Goal: Transaction & Acquisition: Purchase product/service

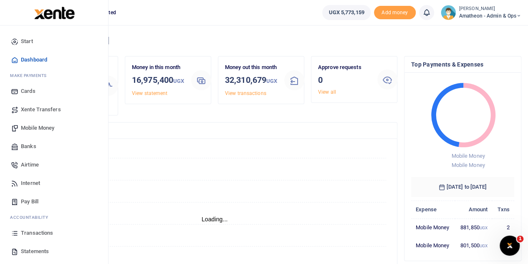
click at [33, 127] on span "Mobile Money" at bounding box center [37, 128] width 33 height 8
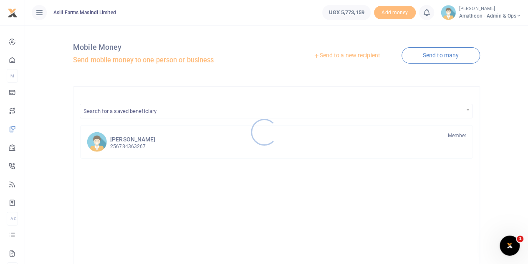
click at [359, 55] on div at bounding box center [264, 132] width 528 height 264
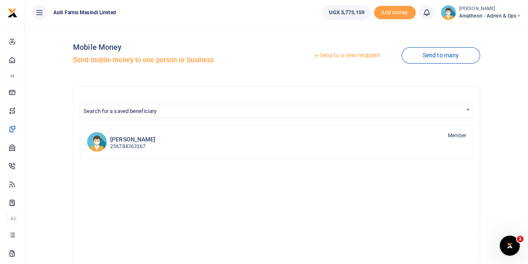
click at [359, 55] on link "Send to a new recipient" at bounding box center [346, 55] width 109 height 15
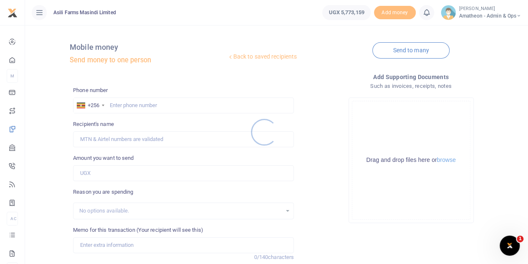
click at [451, 162] on div at bounding box center [264, 132] width 528 height 264
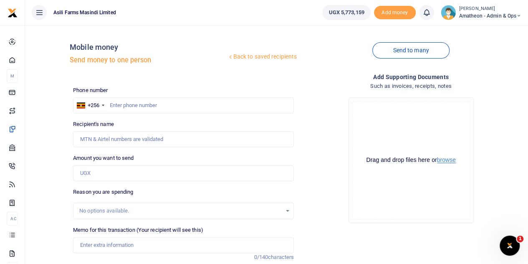
click at [447, 160] on button "browse" at bounding box center [446, 160] width 19 height 6
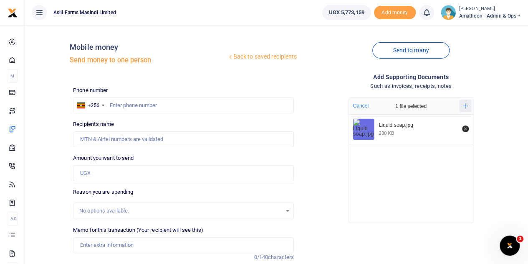
click at [464, 105] on icon "Add more files" at bounding box center [465, 105] width 5 height 5
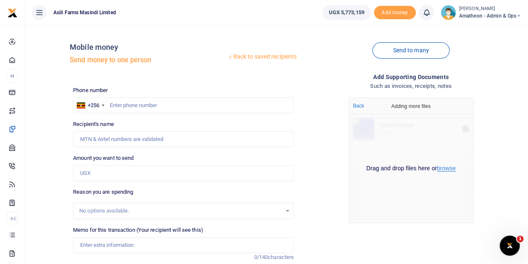
click at [447, 167] on button "browse" at bounding box center [446, 168] width 19 height 6
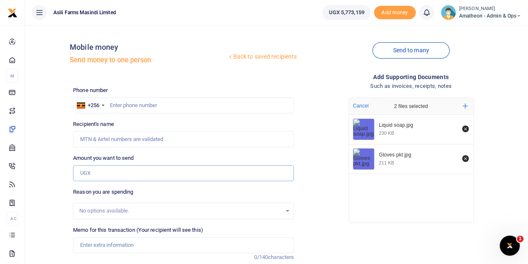
click at [99, 171] on input "Amount you want to send" at bounding box center [183, 173] width 221 height 16
type input "55,000"
click at [136, 105] on input "text" at bounding box center [183, 105] width 221 height 16
type input "782041872"
type input "Fahad Twaha Saidi"
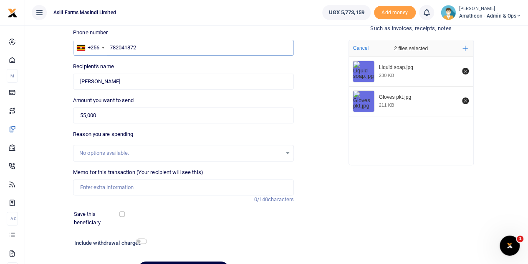
scroll to position [84, 0]
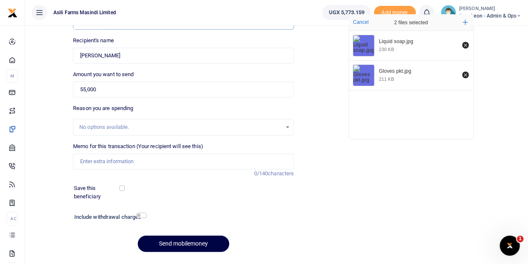
type input "782041872"
click at [121, 162] on input "Memo for this transaction (Your recipient will see this)" at bounding box center [183, 161] width 221 height 16
type input "Being Liquid soap 20ltrs for workshop use and Gloves 1pkt for chemical store"
click at [142, 214] on input "checkbox" at bounding box center [141, 214] width 11 height 5
checkbox input "true"
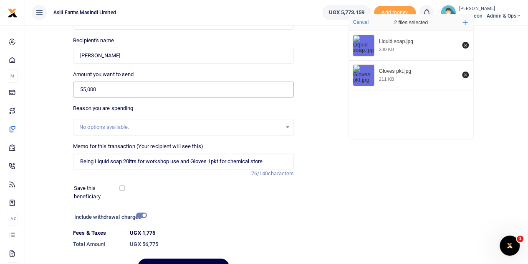
click at [85, 88] on input "55,000" at bounding box center [183, 89] width 221 height 16
type input "57,000"
click at [142, 216] on input "checkbox" at bounding box center [141, 214] width 11 height 5
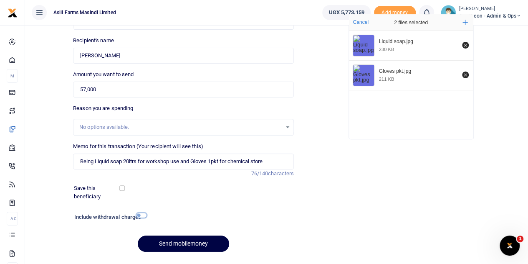
click at [140, 215] on input "checkbox" at bounding box center [141, 214] width 11 height 5
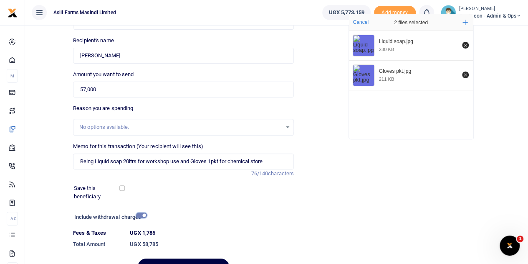
click at [140, 215] on input "checkbox" at bounding box center [141, 214] width 11 height 5
checkbox input "false"
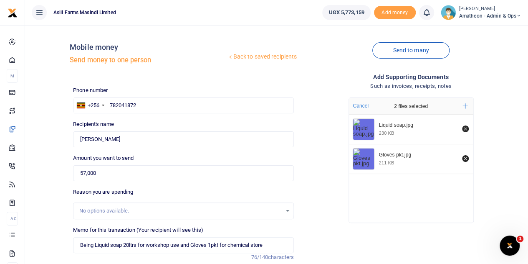
scroll to position [105, 0]
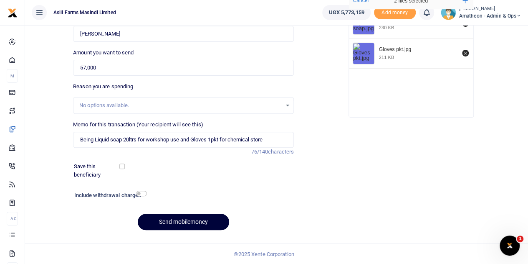
click at [188, 221] on button "Send mobilemoney" at bounding box center [183, 221] width 91 height 16
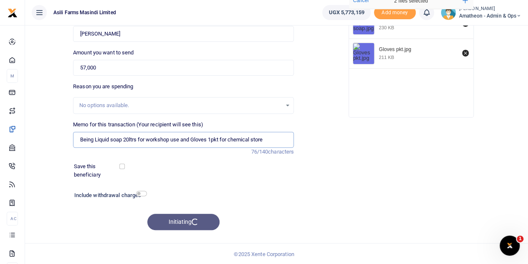
drag, startPoint x: 269, startPoint y: 137, endPoint x: 80, endPoint y: 136, distance: 188.8
click at [80, 136] on input "Being Liquid soap 20ltrs for workshop use and Gloves 1pkt for chemical store" at bounding box center [183, 140] width 221 height 16
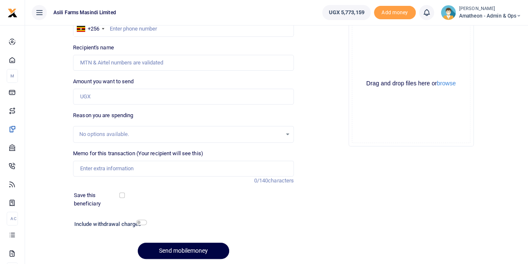
scroll to position [63, 0]
